Goal: Task Accomplishment & Management: Use online tool/utility

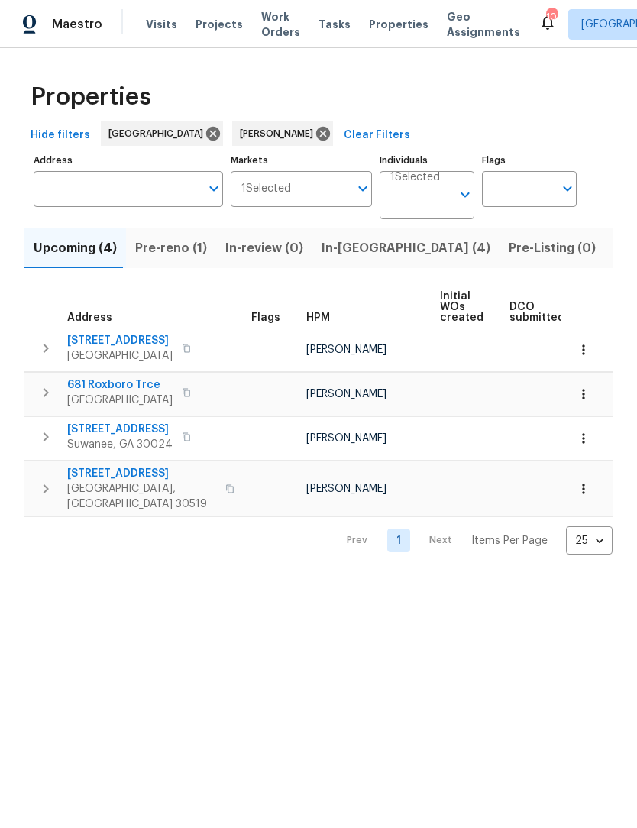
click at [614, 246] on span "Listed (12)" at bounding box center [645, 247] width 63 height 21
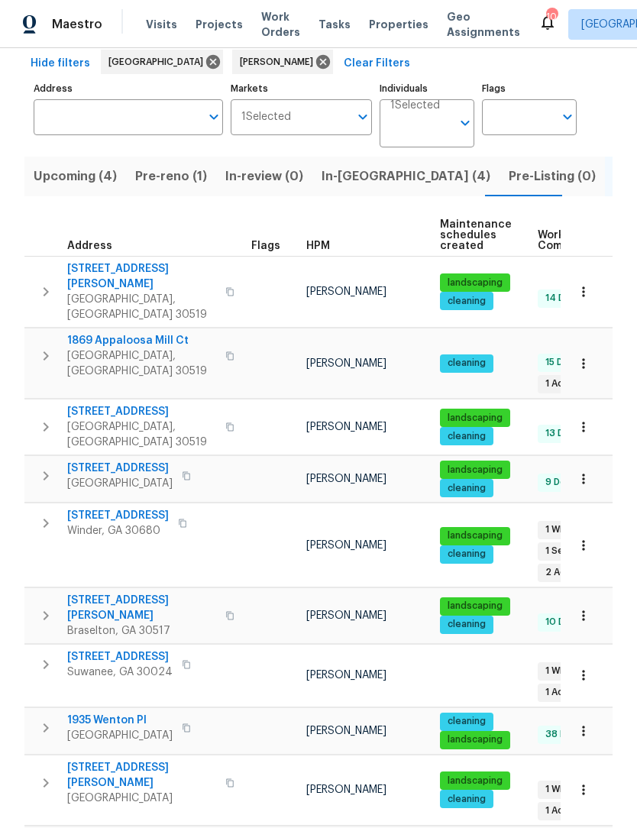
scroll to position [66, 0]
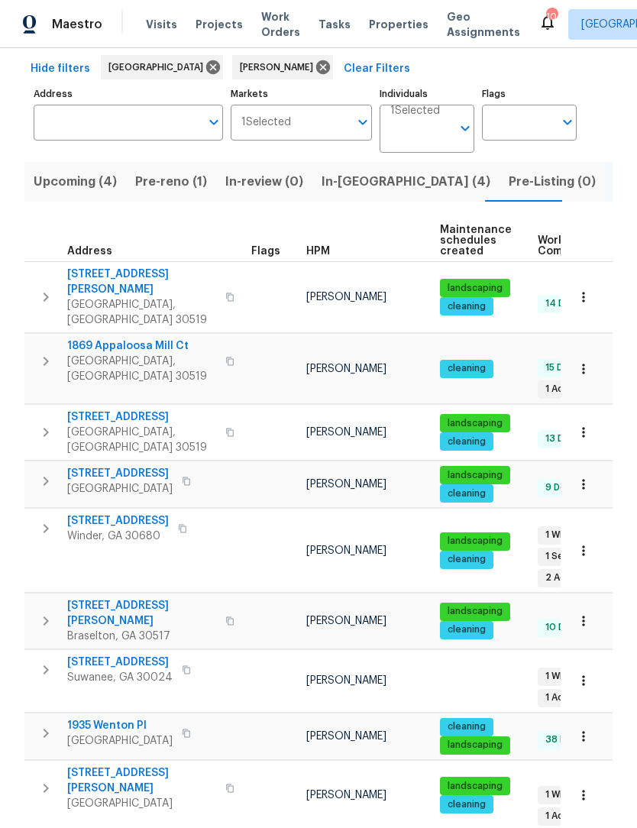
click at [109, 654] on span "[STREET_ADDRESS]" at bounding box center [119, 661] width 105 height 15
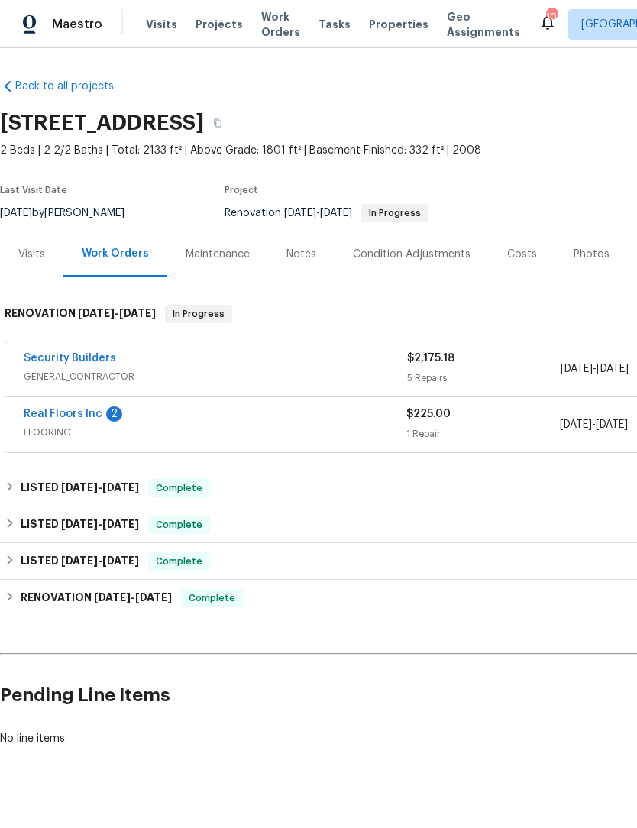
click at [92, 429] on span "FLOORING" at bounding box center [215, 432] width 383 height 15
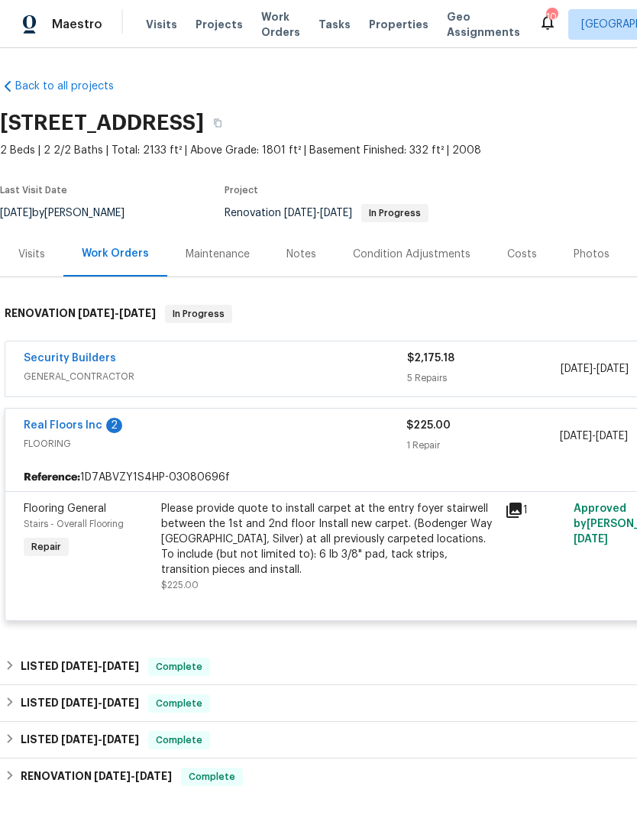
click at [305, 540] on div "Please provide quote to install carpet at the entry foyer stairwell between the…" at bounding box center [328, 539] width 334 height 76
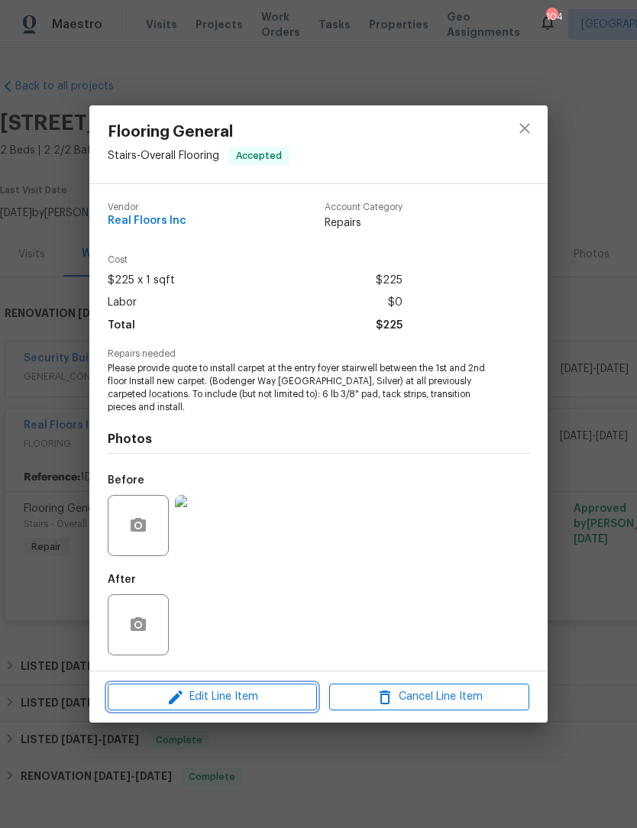
click at [254, 699] on span "Edit Line Item" at bounding box center [212, 696] width 200 height 19
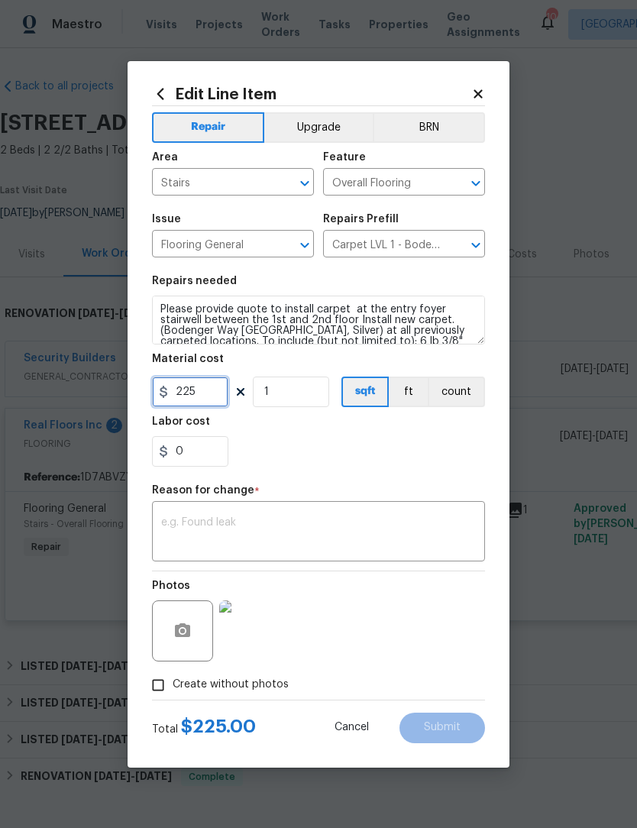
click at [203, 393] on input "225" at bounding box center [190, 391] width 76 height 31
type input "318.53"
click at [325, 525] on textarea at bounding box center [318, 533] width 315 height 32
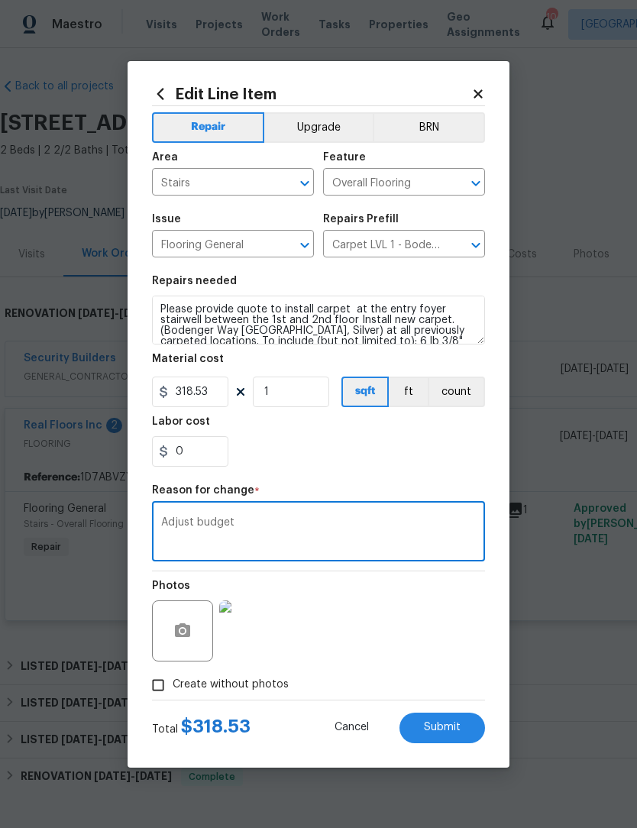
type textarea "Adjust budget"
click at [450, 723] on span "Submit" at bounding box center [442, 727] width 37 height 11
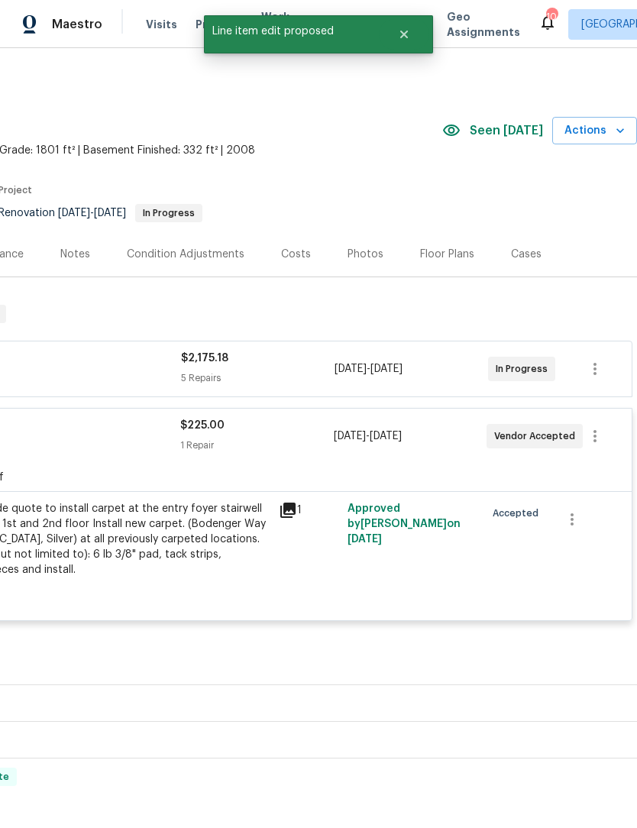
scroll to position [0, 226]
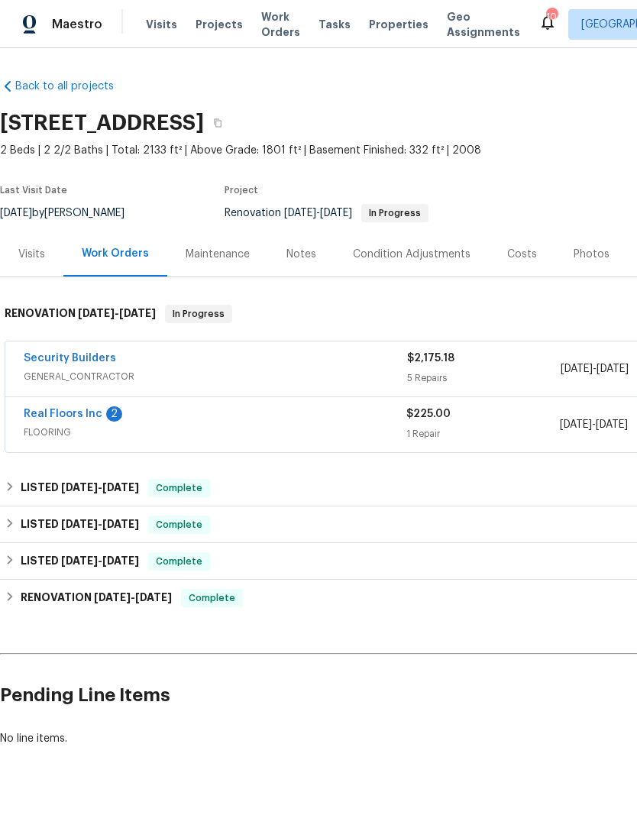
click at [77, 418] on link "Real Floors Inc" at bounding box center [63, 414] width 79 height 11
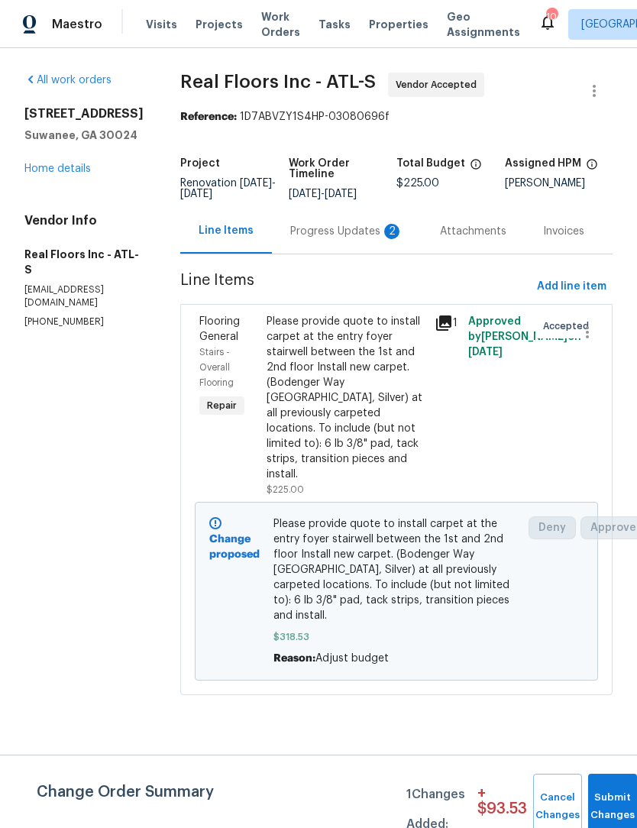
click at [362, 231] on div "Progress Updates 2" at bounding box center [346, 231] width 113 height 15
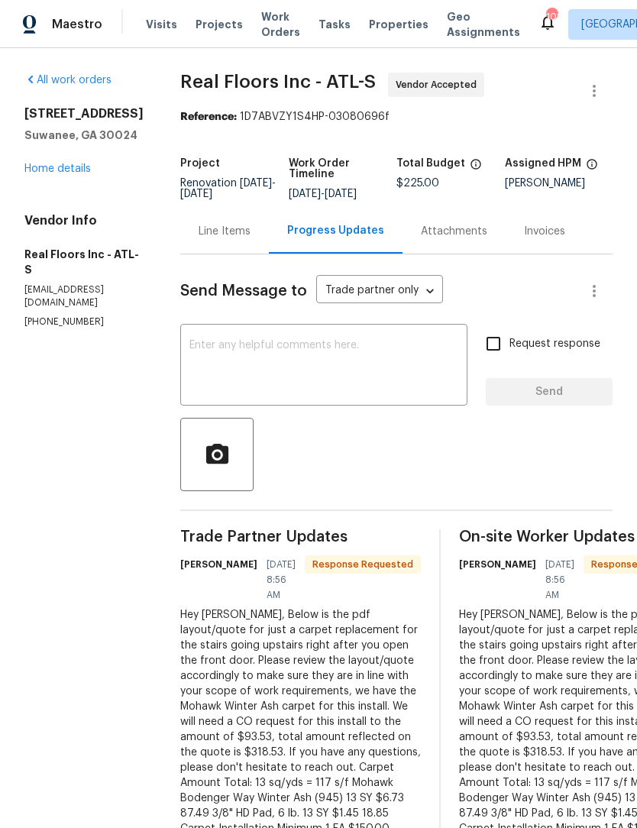
click at [353, 357] on textarea at bounding box center [323, 366] width 269 height 53
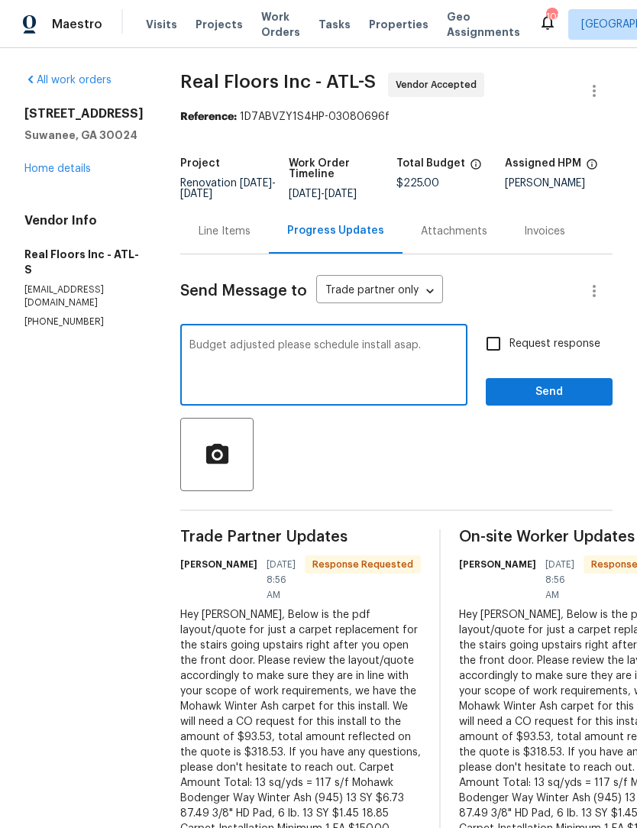
type textarea "Budget adjusted please schedule install asap."
click at [499, 347] on input "Request response" at bounding box center [493, 344] width 32 height 32
checkbox input "true"
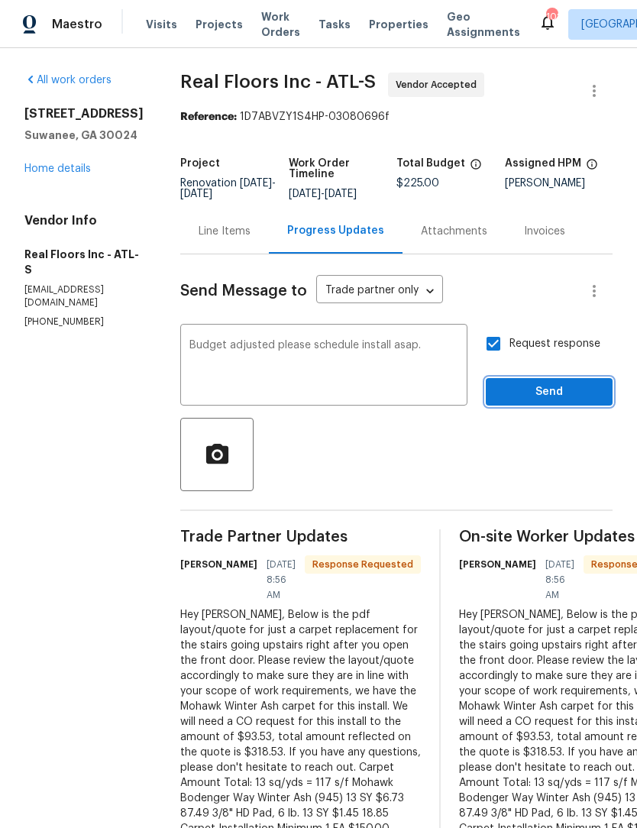
click at [568, 402] on button "Send" at bounding box center [549, 392] width 127 height 28
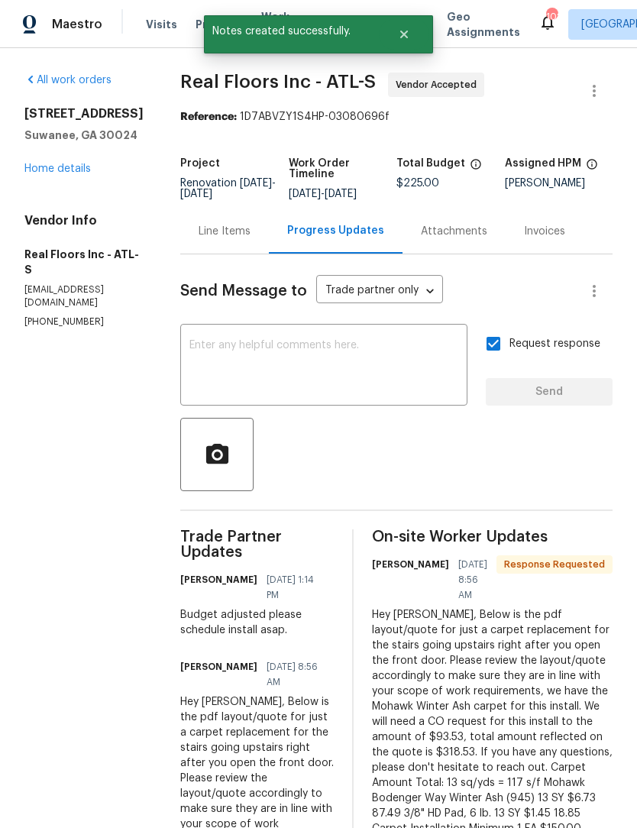
click at [77, 170] on link "Home details" at bounding box center [57, 168] width 66 height 11
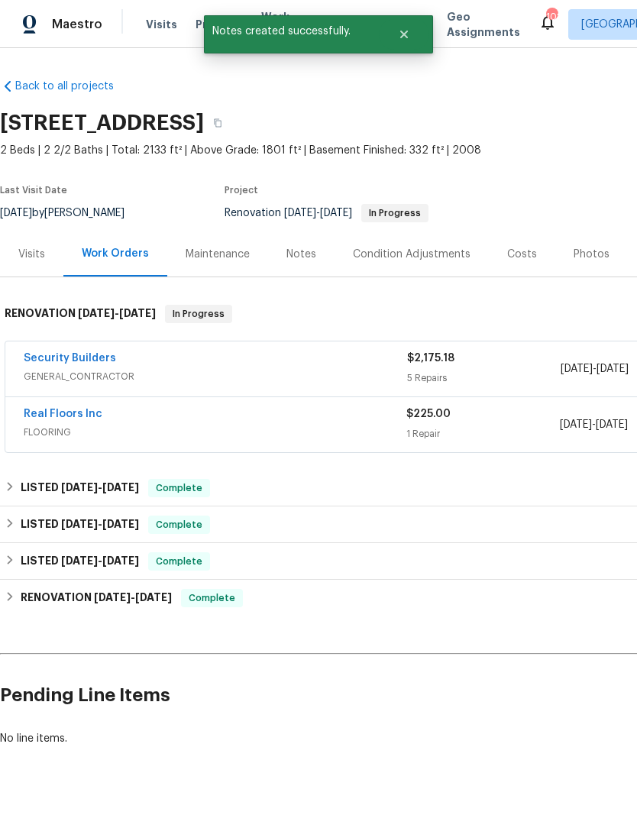
click at [95, 359] on link "Security Builders" at bounding box center [70, 358] width 92 height 11
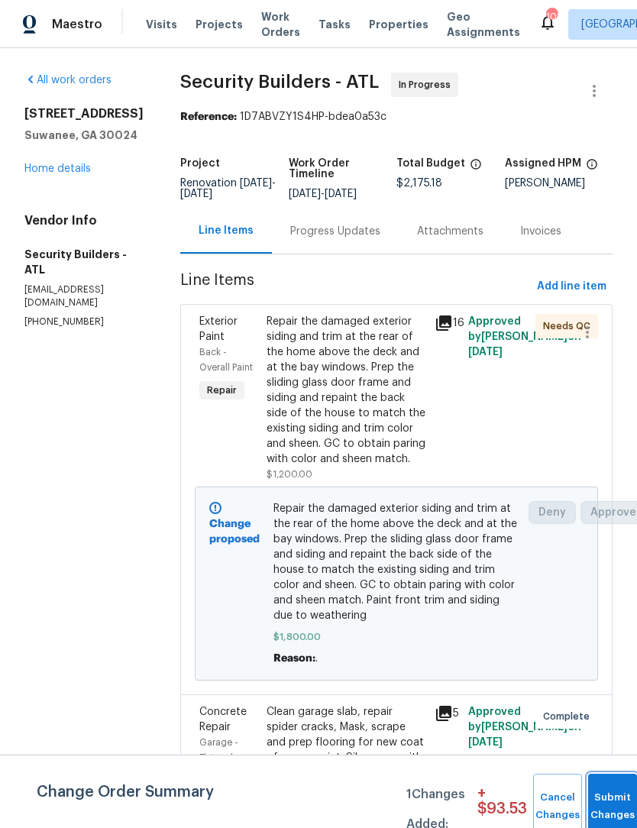
click at [615, 800] on button "Submit Changes" at bounding box center [612, 807] width 49 height 66
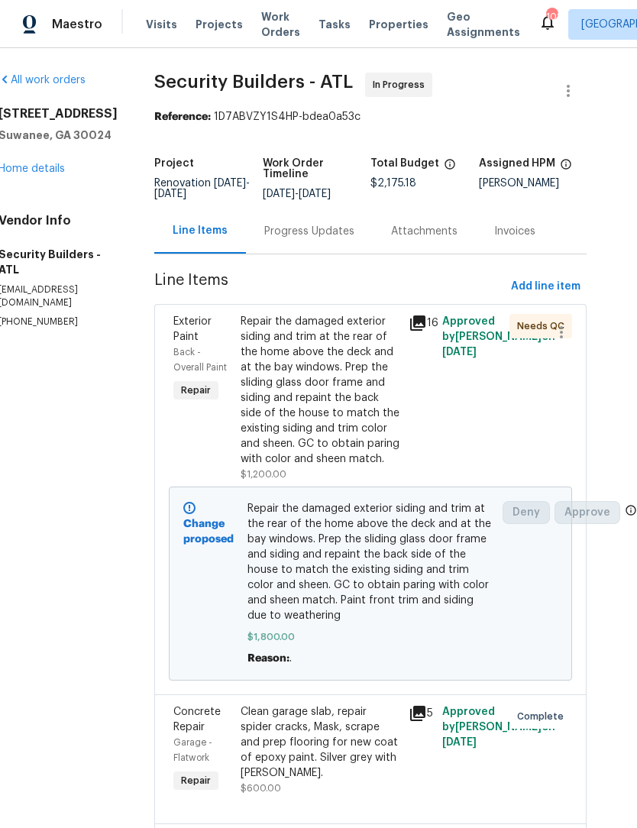
scroll to position [0, 27]
